Goal: Task Accomplishment & Management: Use online tool/utility

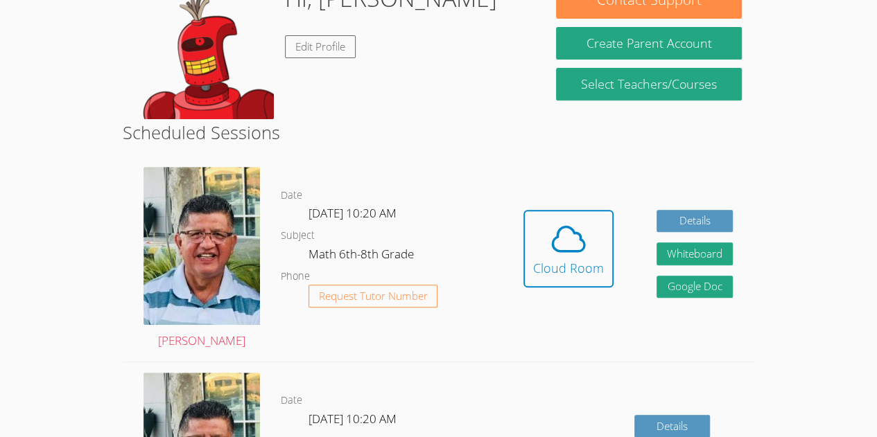
scroll to position [237, 0]
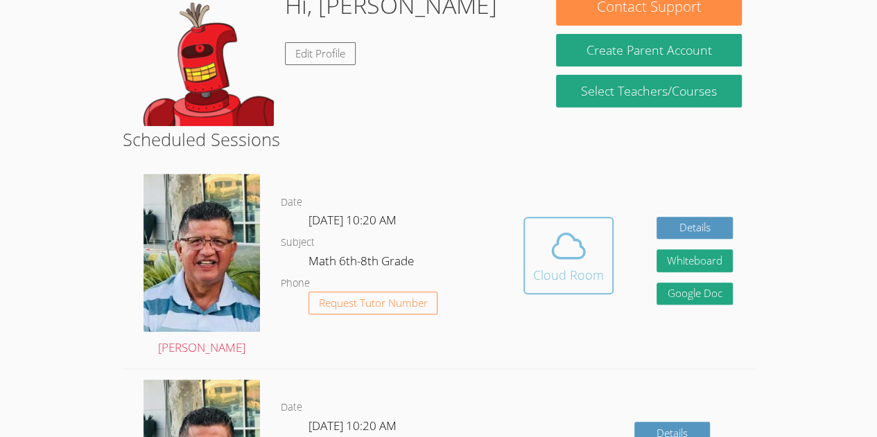
click at [579, 251] on icon at bounding box center [568, 246] width 39 height 39
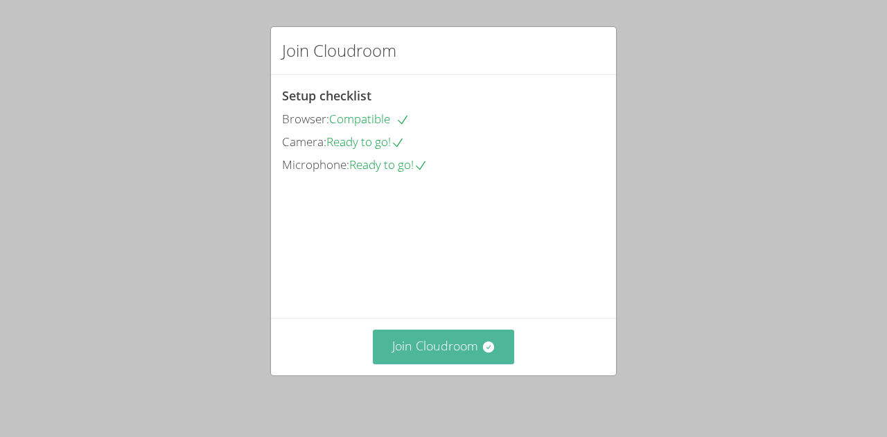
click at [408, 333] on button "Join Cloudroom" at bounding box center [444, 347] width 142 height 34
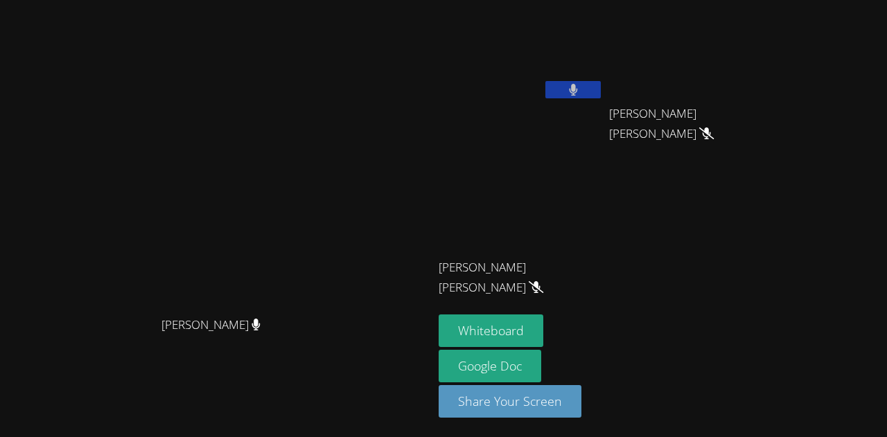
click at [601, 96] on button at bounding box center [572, 89] width 55 height 17
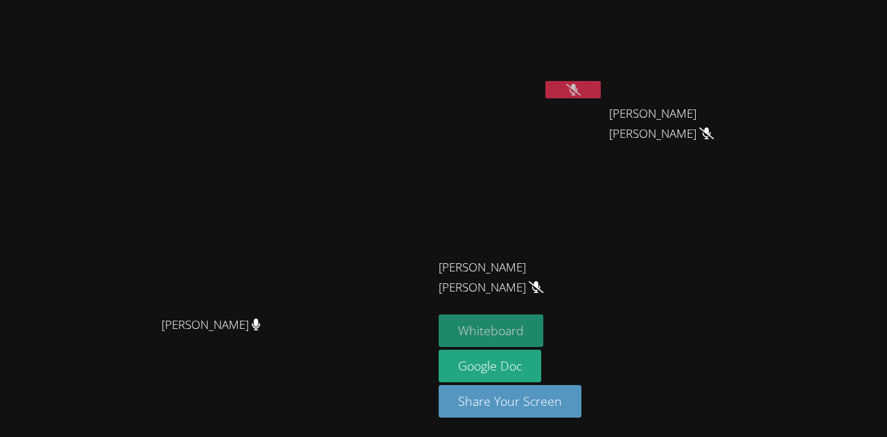
click at [543, 326] on button "Whiteboard" at bounding box center [491, 331] width 105 height 33
click at [581, 87] on icon at bounding box center [573, 90] width 15 height 12
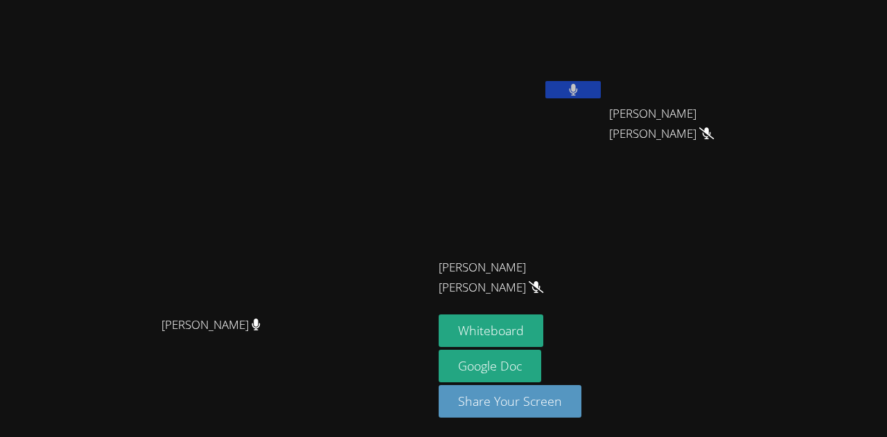
click at [601, 91] on button at bounding box center [572, 89] width 55 height 17
click at [581, 88] on icon at bounding box center [573, 90] width 15 height 12
click at [604, 102] on div "[PERSON_NAME]" at bounding box center [521, 55] width 165 height 99
click at [577, 93] on icon at bounding box center [573, 90] width 8 height 12
click at [601, 85] on button at bounding box center [572, 89] width 55 height 17
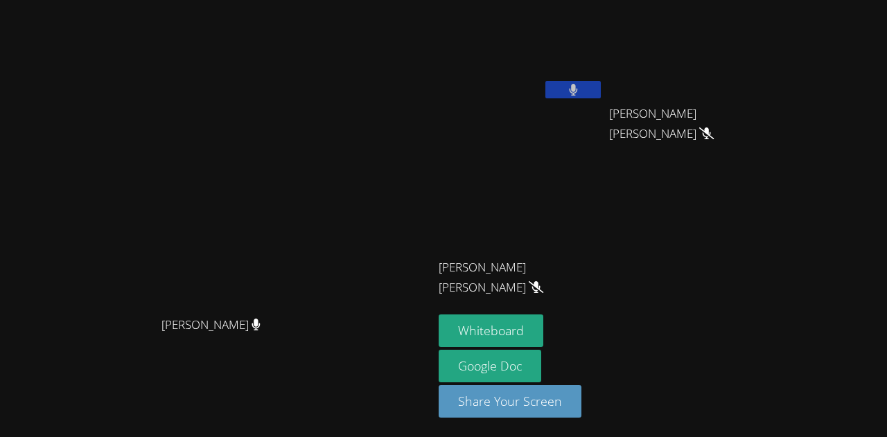
click at [601, 90] on button at bounding box center [572, 89] width 55 height 17
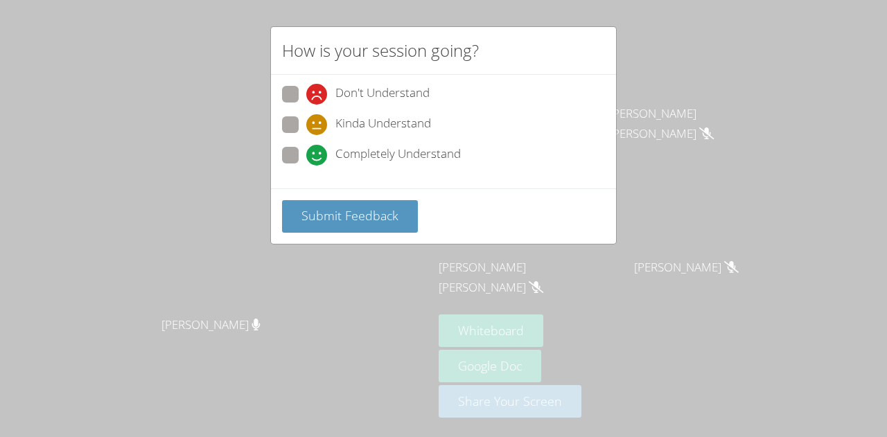
click at [279, 173] on div "Don't Understand Kinda Understand Completely Understand" at bounding box center [443, 132] width 345 height 114
click at [306, 166] on span at bounding box center [306, 166] width 0 height 0
click at [306, 159] on input "Completely Understand" at bounding box center [312, 153] width 12 height 12
radio input "true"
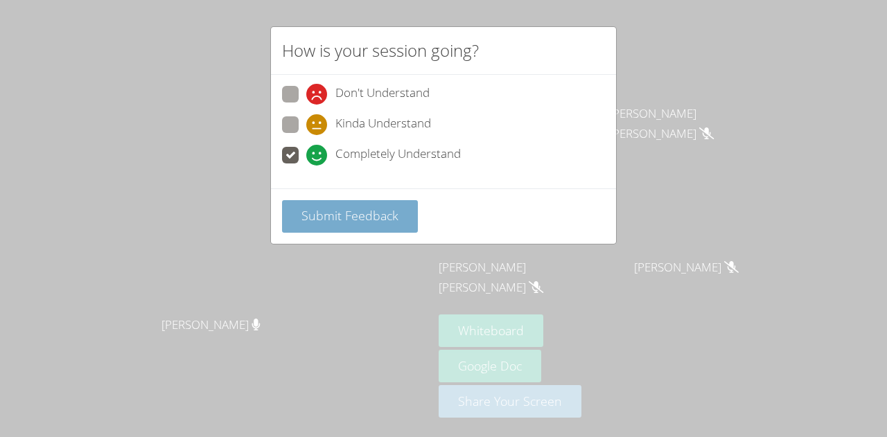
click at [312, 216] on span "Submit Feedback" at bounding box center [349, 215] width 97 height 17
